Goal: Information Seeking & Learning: Find specific fact

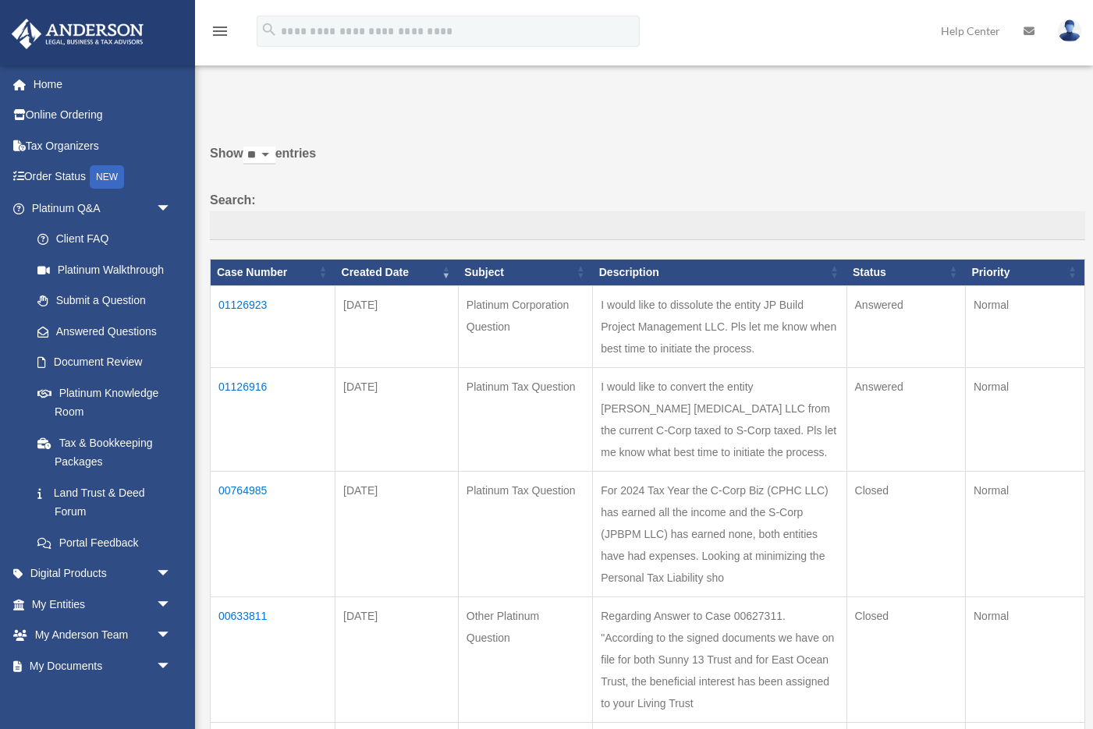
click at [244, 377] on td "01126916" at bounding box center [273, 419] width 125 height 104
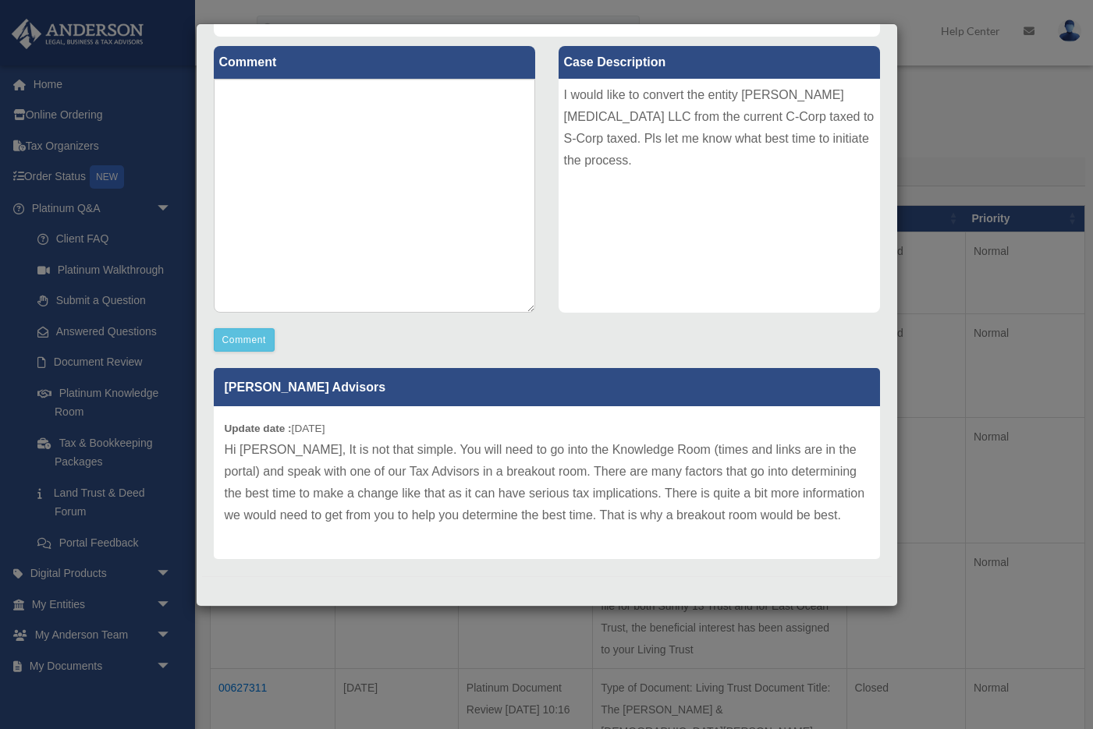
scroll to position [171, 0]
click at [863, 175] on div "I would like to convert the entity [PERSON_NAME] [MEDICAL_DATA] LLC from the cu…" at bounding box center [718, 196] width 321 height 234
click at [971, 140] on div "Case Detail × Platinum Tax Question Case Number 01126916 Created Date September…" at bounding box center [546, 364] width 1093 height 729
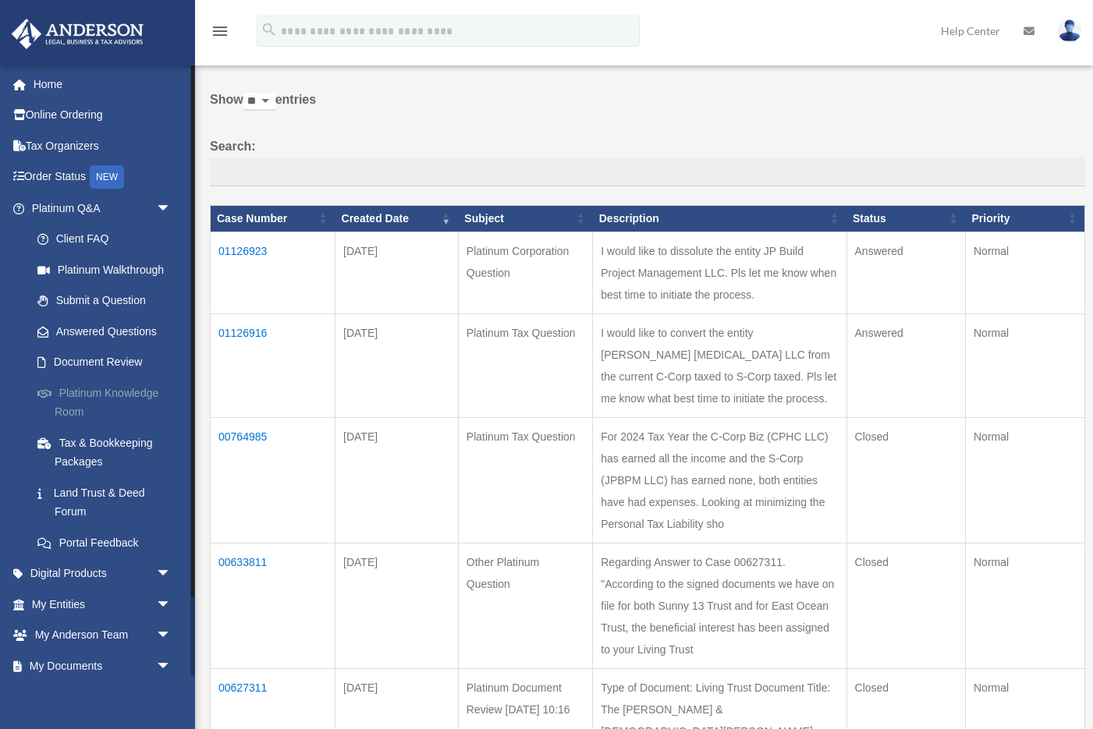
click at [108, 387] on link "Platinum Knowledge Room" at bounding box center [108, 402] width 173 height 50
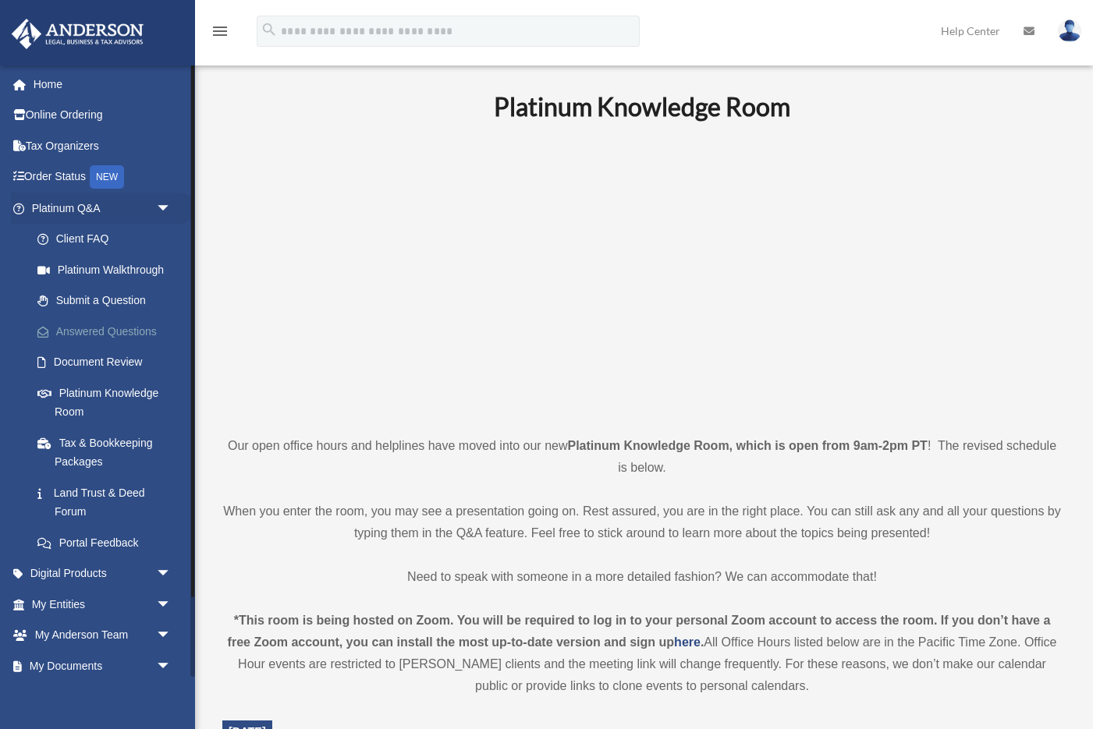
click at [100, 330] on link "Answered Questions" at bounding box center [108, 331] width 173 height 31
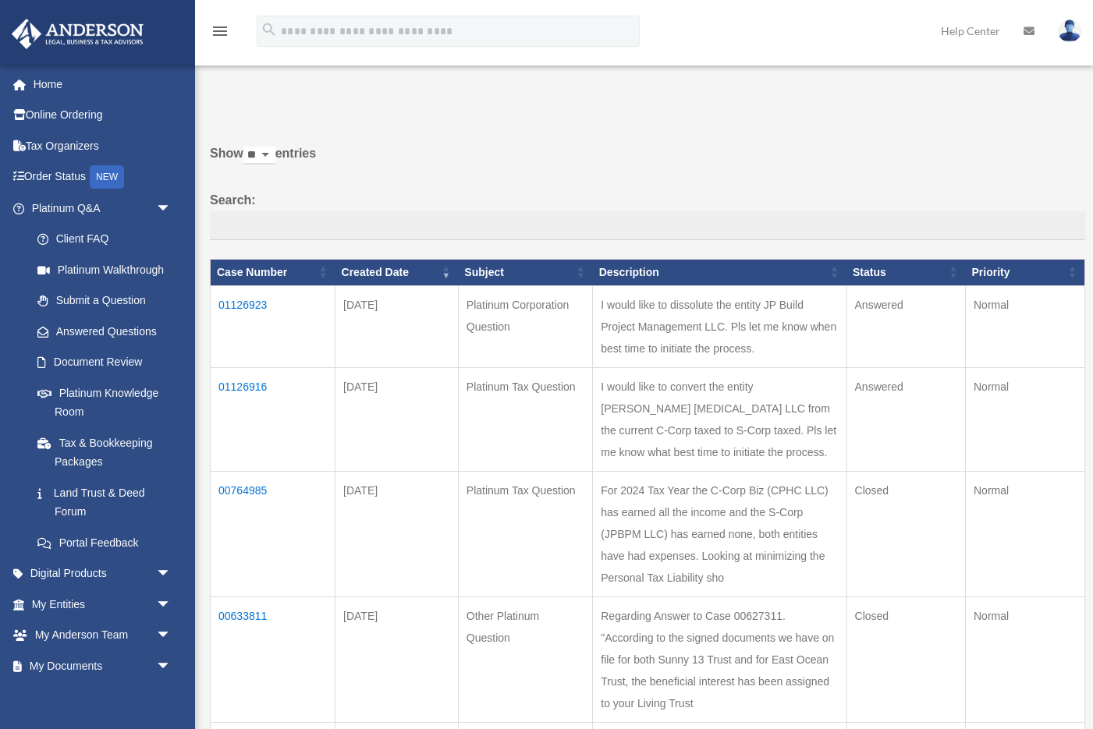
click at [253, 376] on td "01126916" at bounding box center [273, 419] width 125 height 104
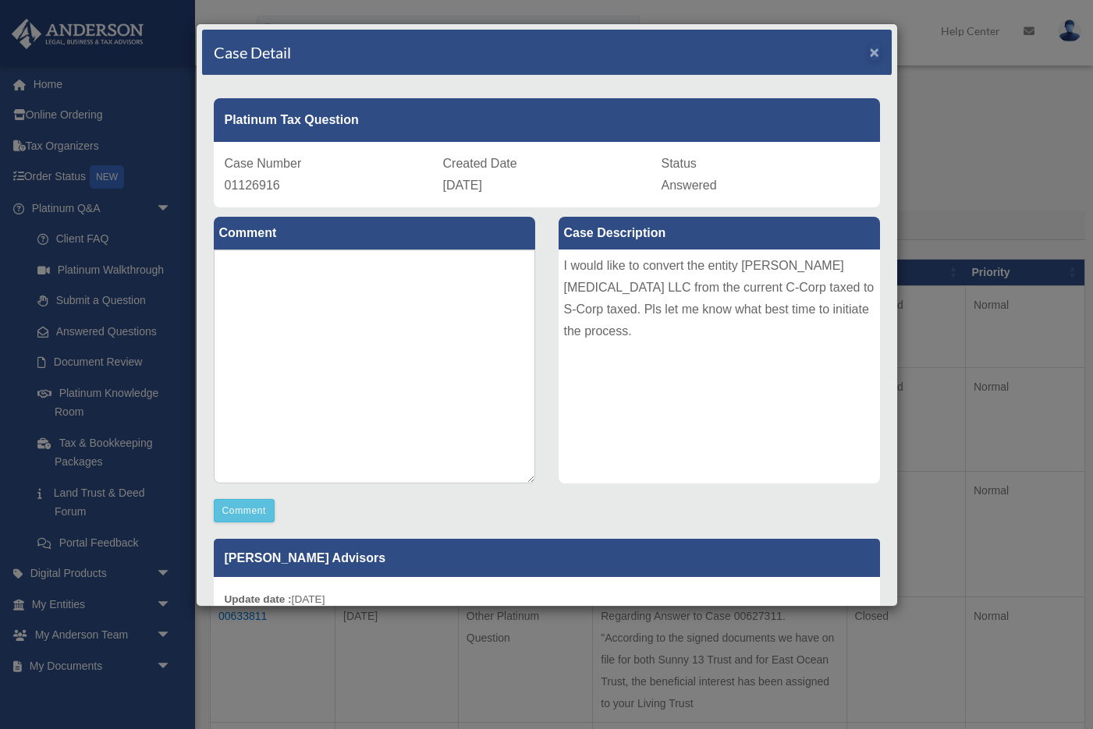
click at [873, 51] on span "×" at bounding box center [875, 52] width 10 height 18
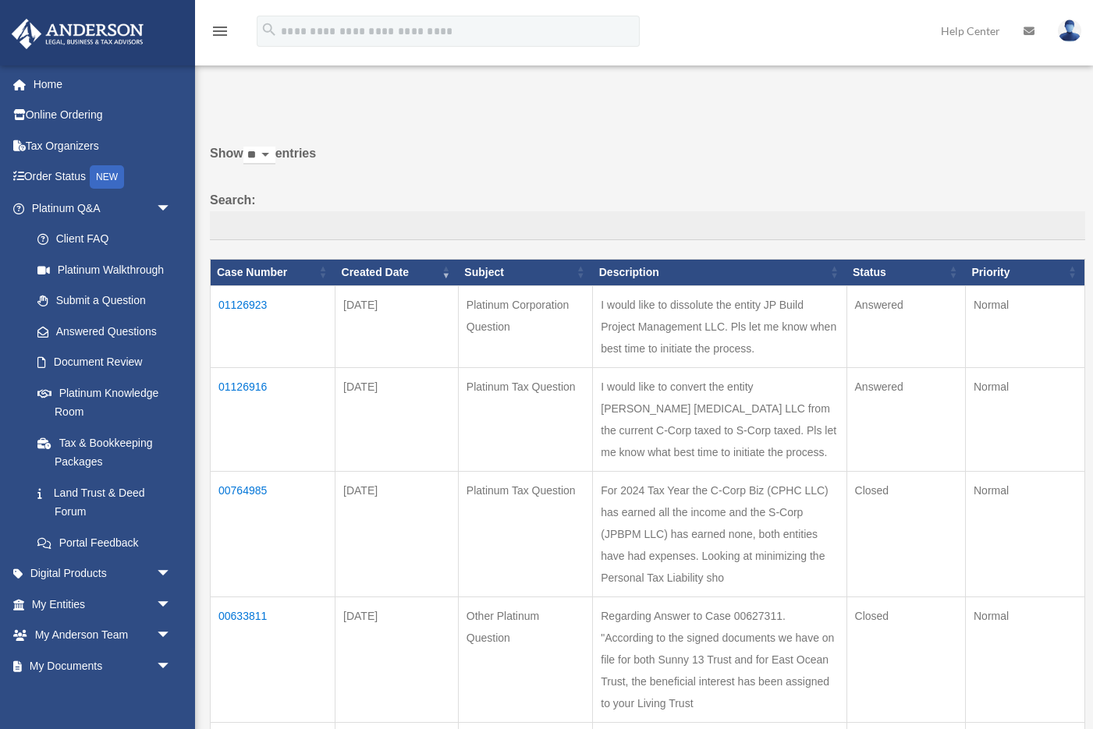
click at [246, 319] on td "01126923" at bounding box center [273, 326] width 125 height 82
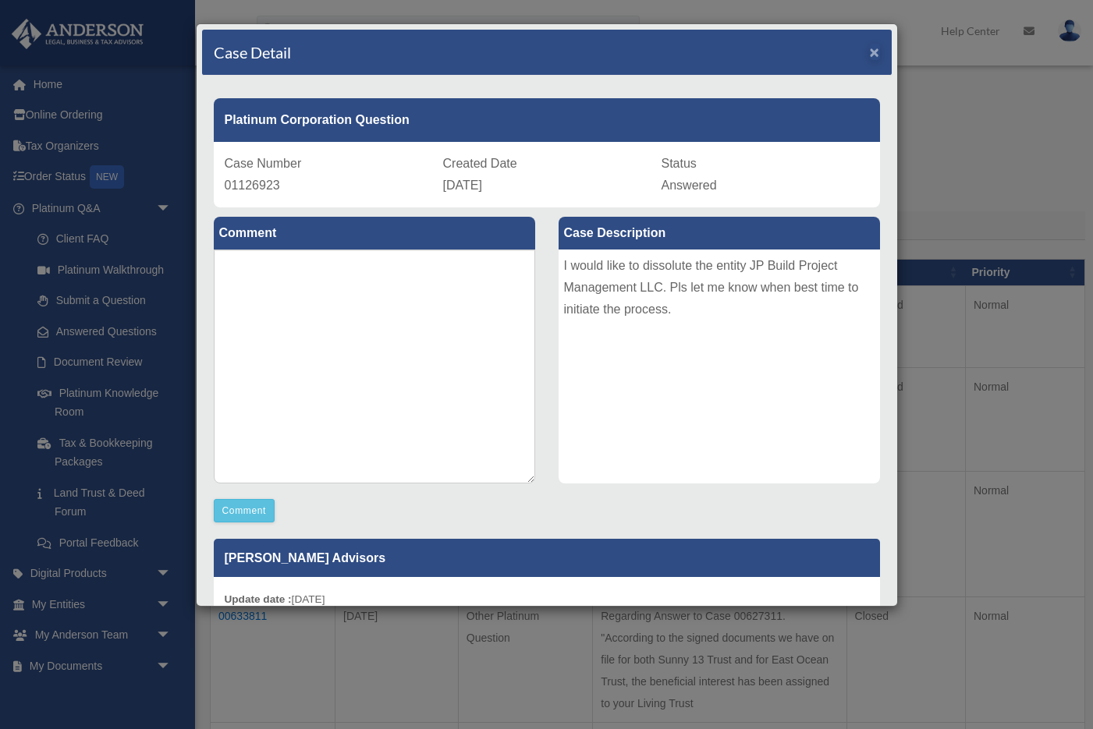
click at [877, 55] on span "×" at bounding box center [875, 52] width 10 height 18
